Goal: Transaction & Acquisition: Purchase product/service

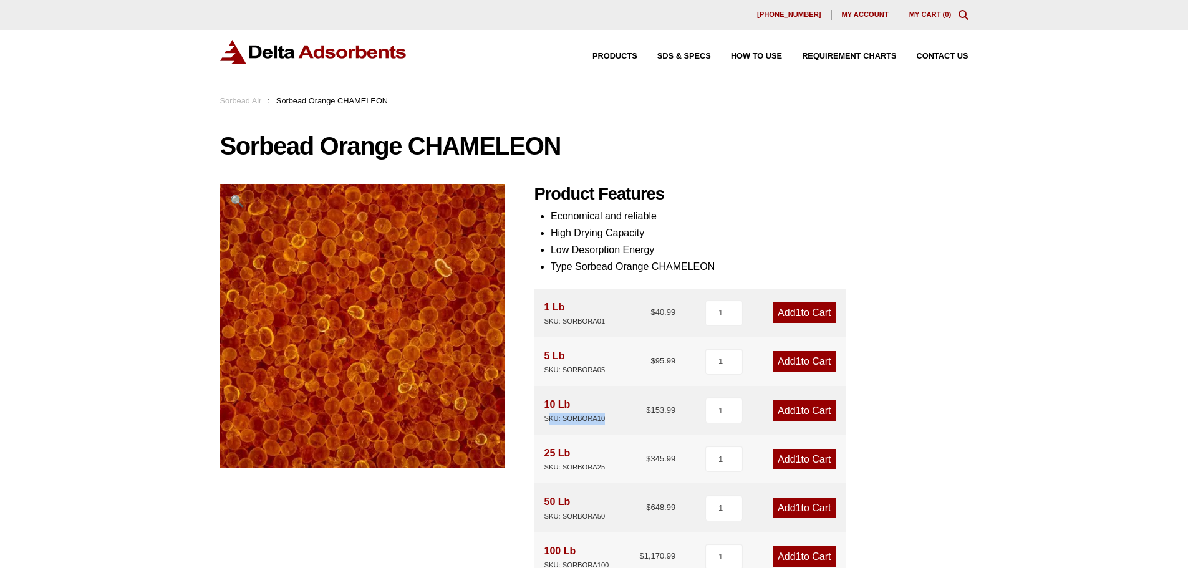
drag, startPoint x: 548, startPoint y: 419, endPoint x: 625, endPoint y: 424, distance: 76.9
click at [625, 424] on div "10 Lb SKU: SORBORA10 $ 153.99" at bounding box center [611, 410] width 132 height 29
click at [1129, 243] on div "Our website has detected that you are using an outdated browser that will preve…" at bounding box center [594, 571] width 1188 height 1142
click at [715, 417] on input "1" at bounding box center [723, 410] width 37 height 26
type input "2"
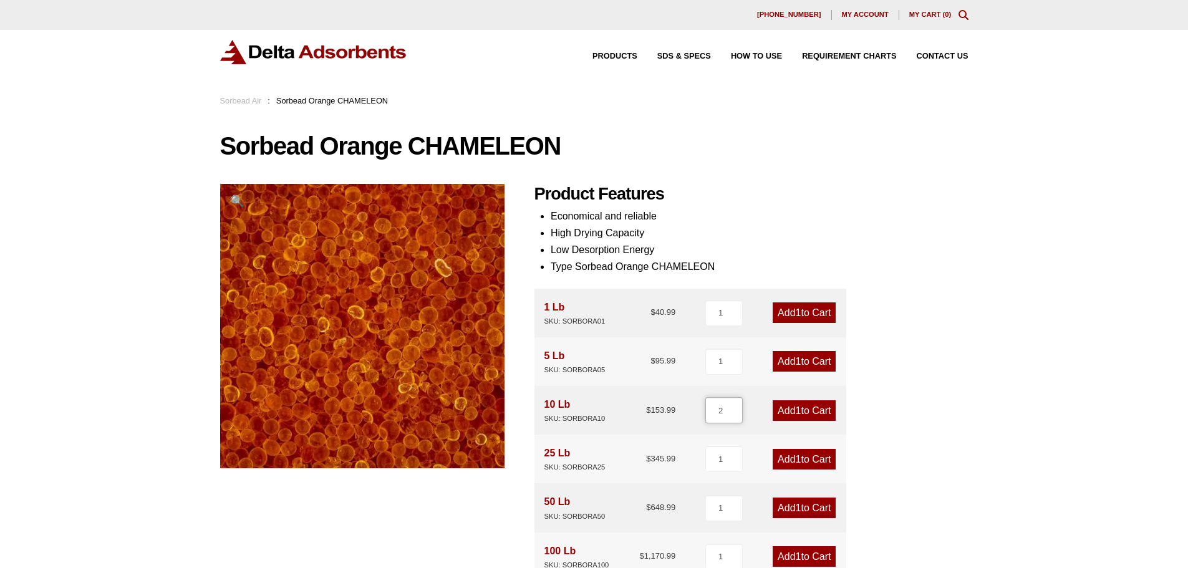
click at [735, 406] on input "2" at bounding box center [723, 410] width 37 height 26
click at [807, 417] on link "Add 2 to Cart" at bounding box center [804, 410] width 63 height 21
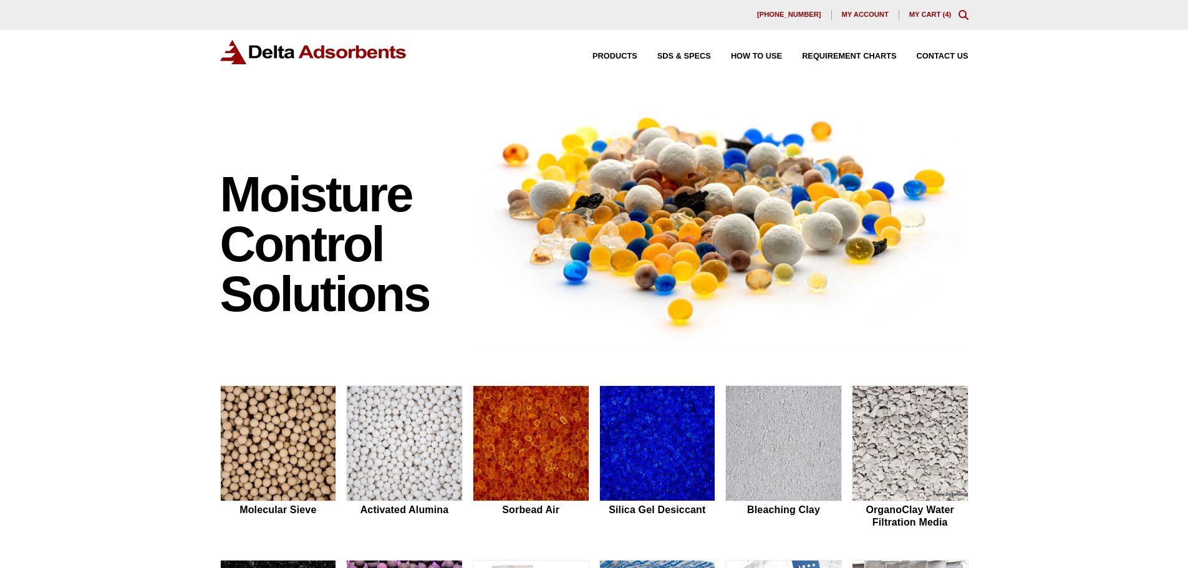
click at [916, 13] on link "My Cart ( 4 )" at bounding box center [930, 14] width 42 height 7
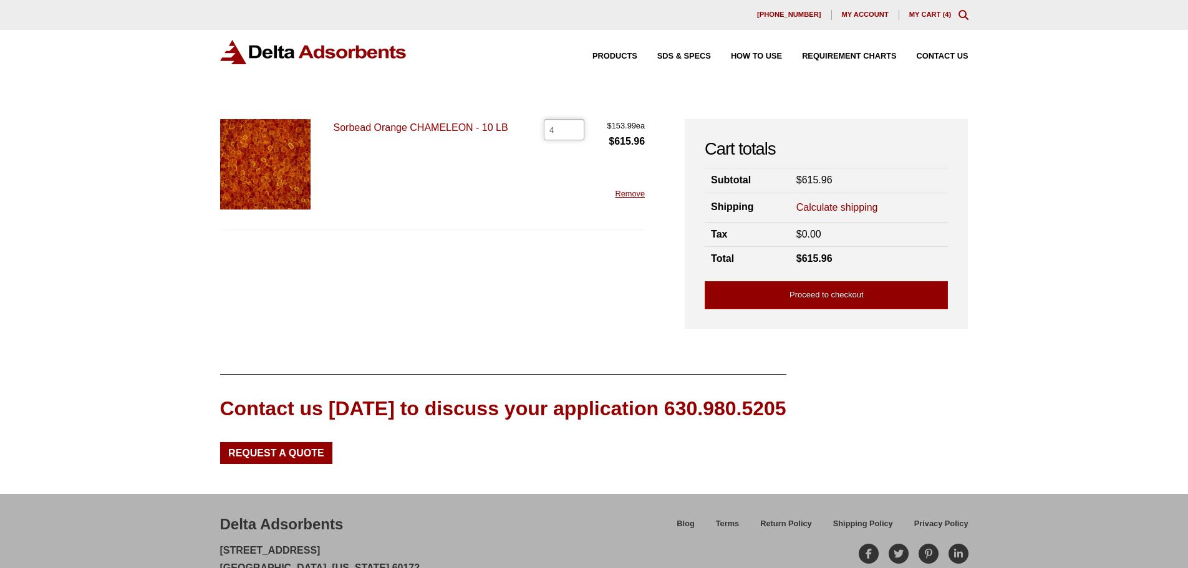
click at [567, 138] on input "4" at bounding box center [564, 129] width 41 height 21
click at [571, 134] on input "3" at bounding box center [564, 129] width 41 height 21
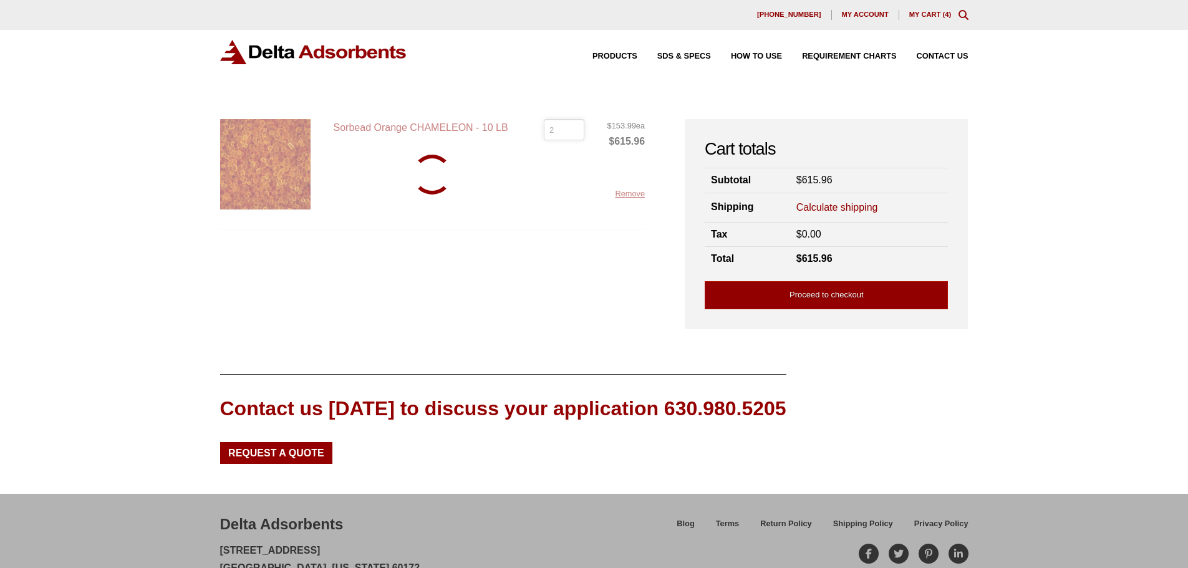
type input "2"
click at [572, 133] on input "2" at bounding box center [564, 129] width 41 height 21
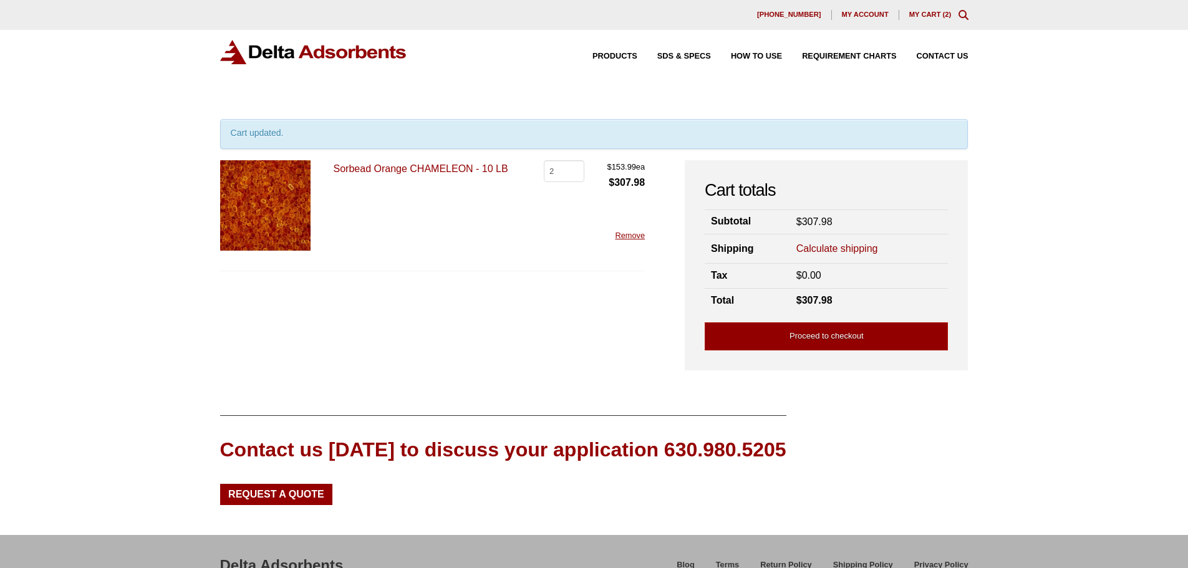
click at [811, 247] on link "Calculate shipping" at bounding box center [838, 249] width 82 height 14
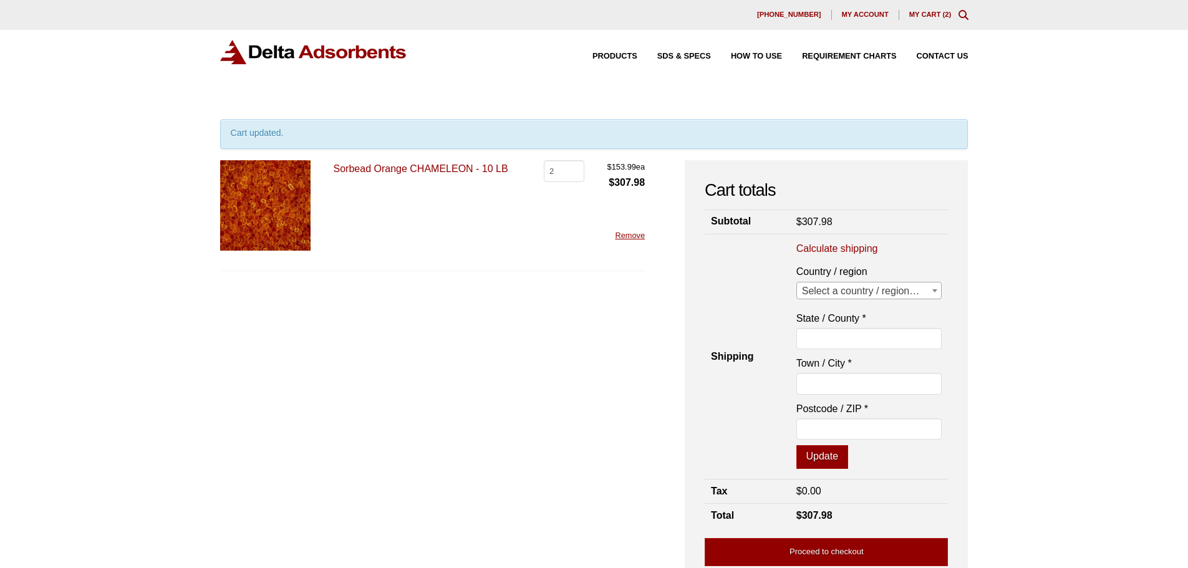
click at [939, 291] on span at bounding box center [935, 291] width 12 height 16
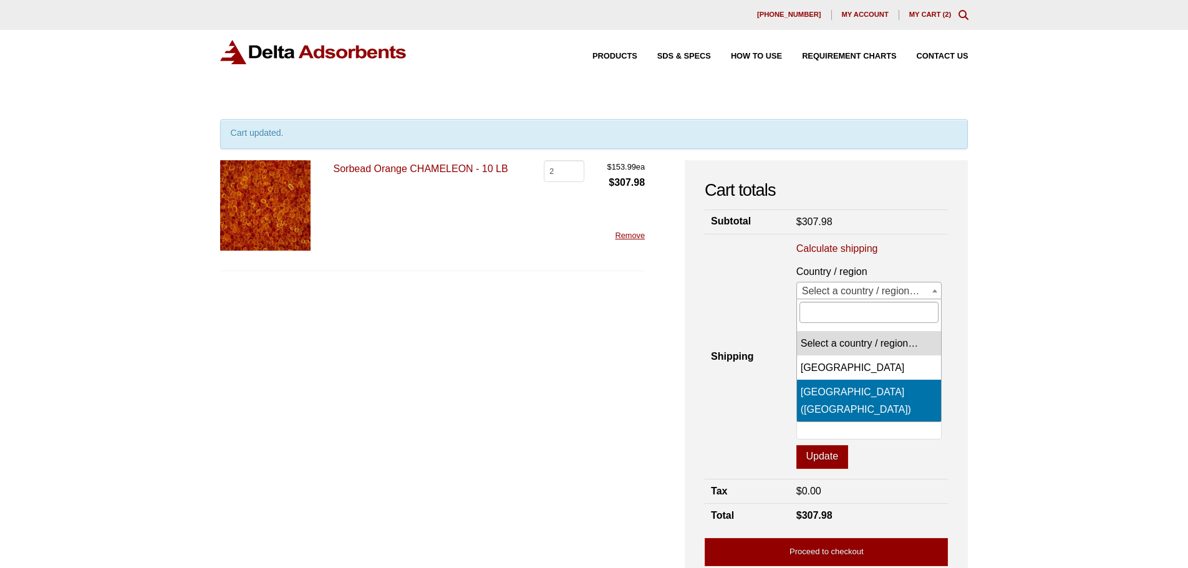
select select "US"
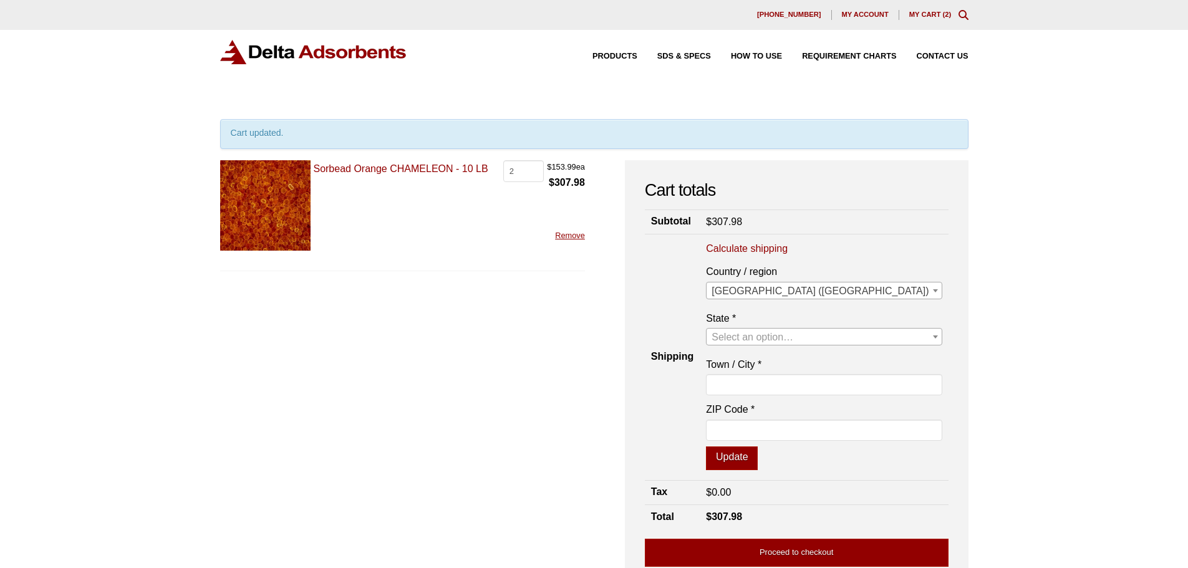
click at [793, 335] on span "Select an option…" at bounding box center [753, 337] width 82 height 11
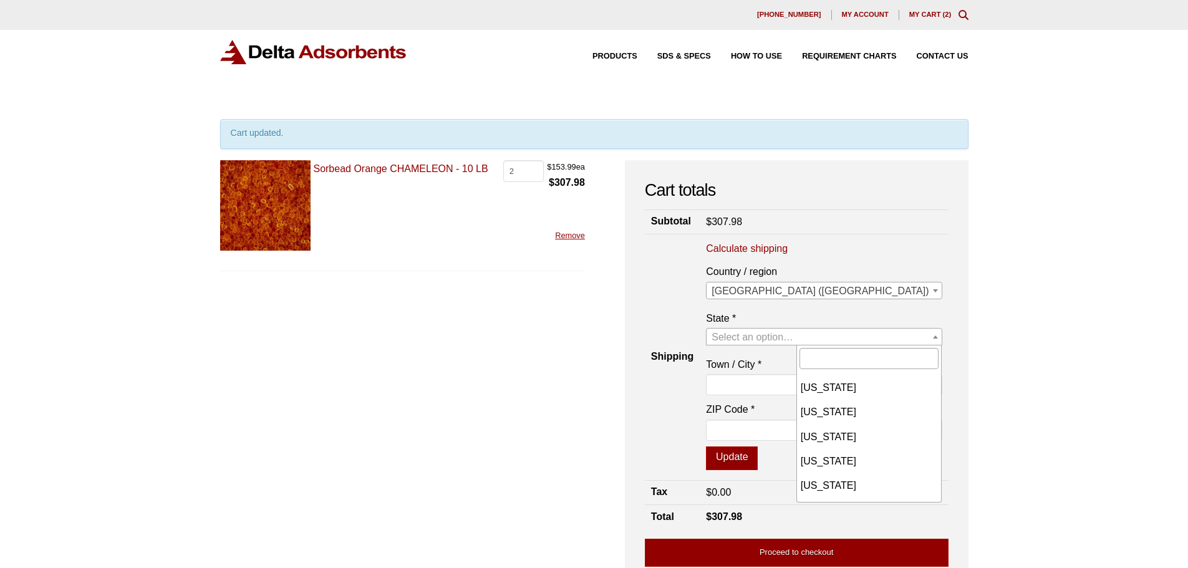
scroll to position [125, 0]
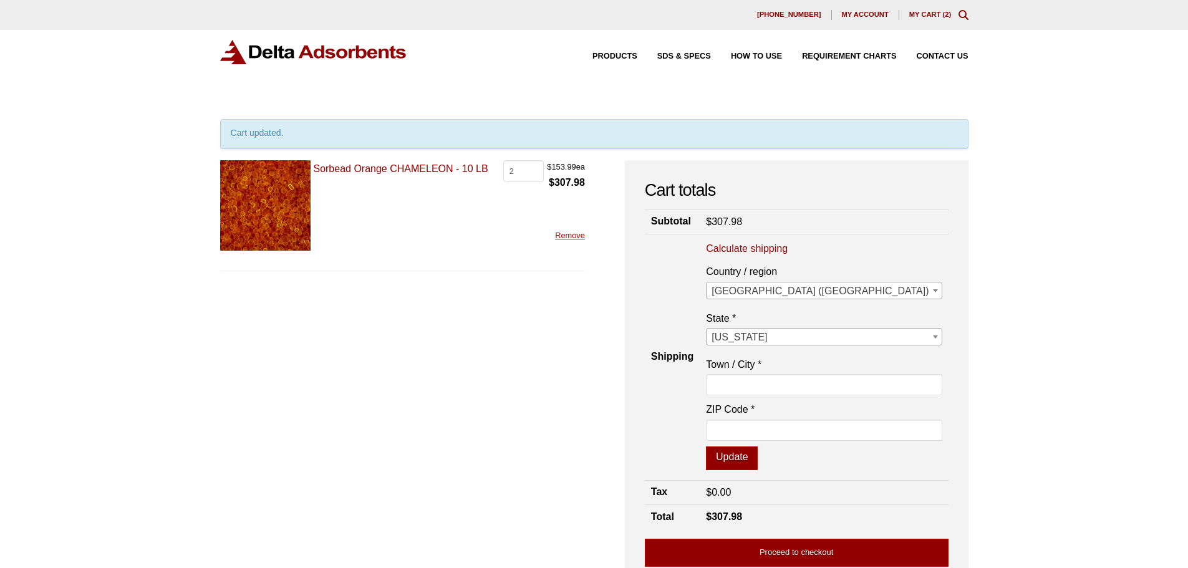
select select "FL"
click at [843, 386] on input "Town / City *" at bounding box center [824, 384] width 236 height 21
type input "[GEOGRAPHIC_DATA]"
type input "33064"
click at [758, 460] on button "Update" at bounding box center [732, 459] width 52 height 24
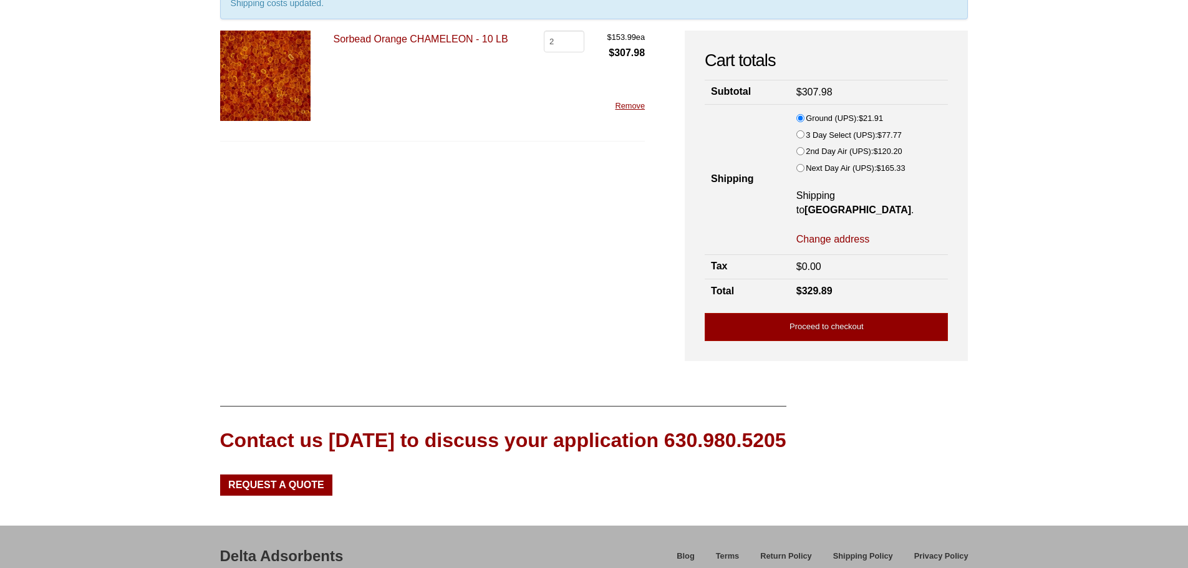
scroll to position [224, 0]
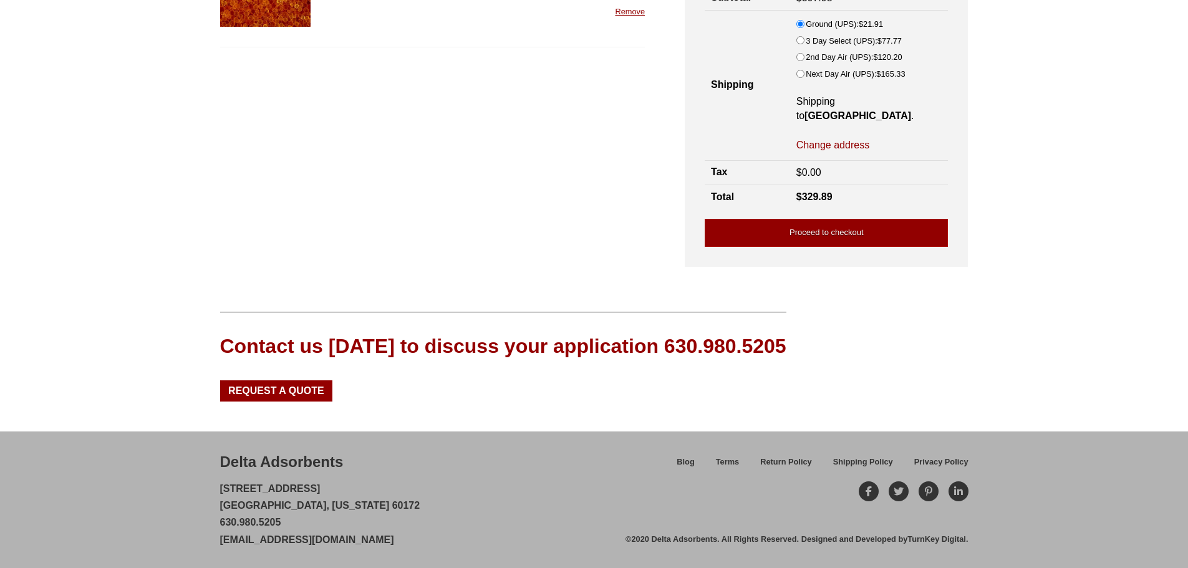
drag, startPoint x: 221, startPoint y: 486, endPoint x: 288, endPoint y: 523, distance: 77.1
click at [288, 523] on p "[STREET_ADDRESS][US_STATE] 630.980.5205 [EMAIL_ADDRESS][DOMAIN_NAME]" at bounding box center [320, 514] width 200 height 68
